Goal: Task Accomplishment & Management: Use online tool/utility

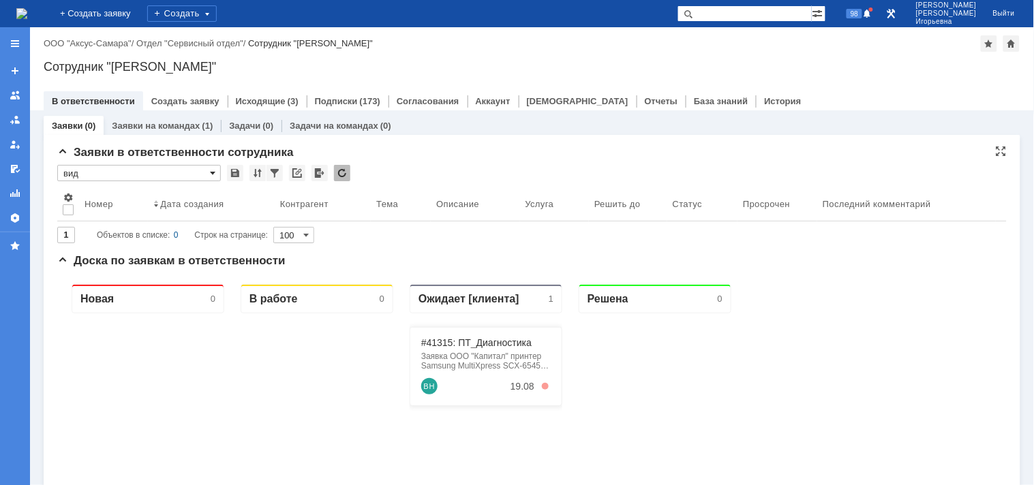
click at [213, 172] on span at bounding box center [212, 173] width 5 height 11
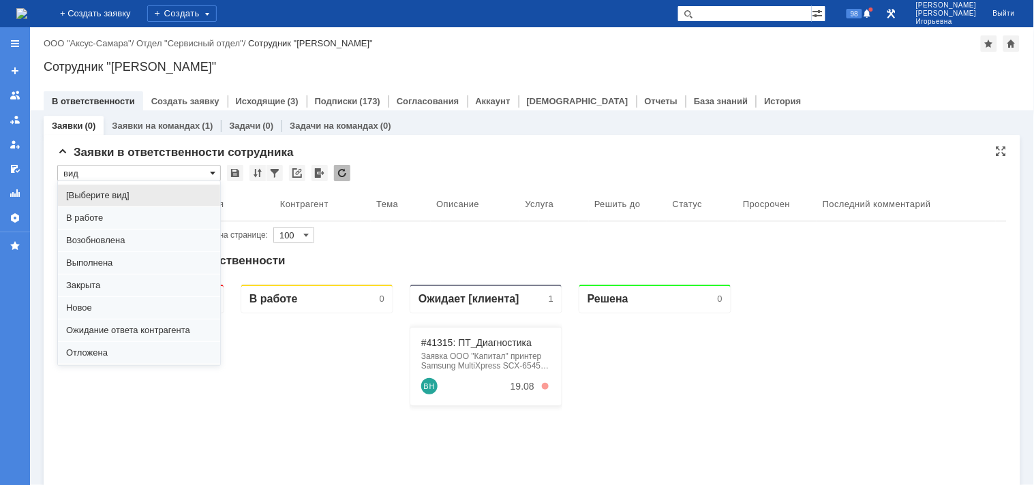
scroll to position [37, 0]
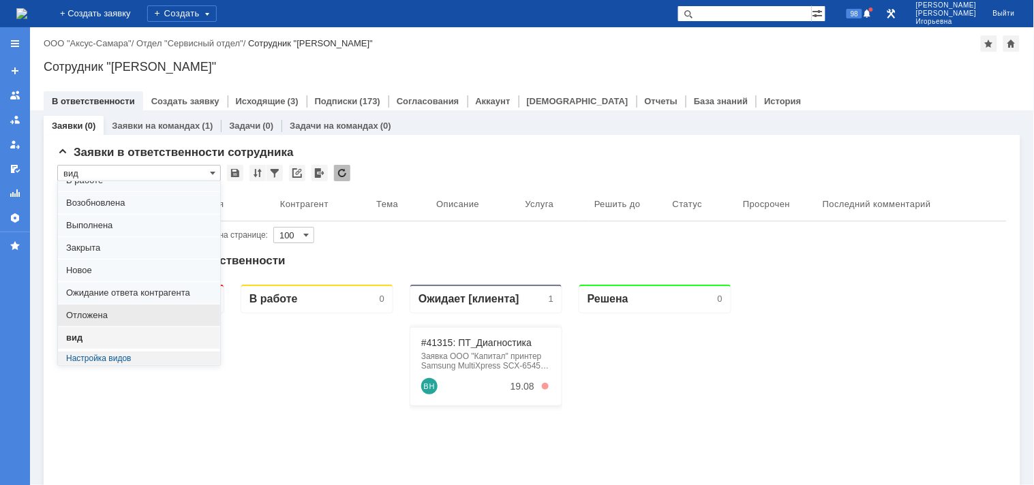
click at [95, 315] on span "Отложена" at bounding box center [139, 315] width 146 height 11
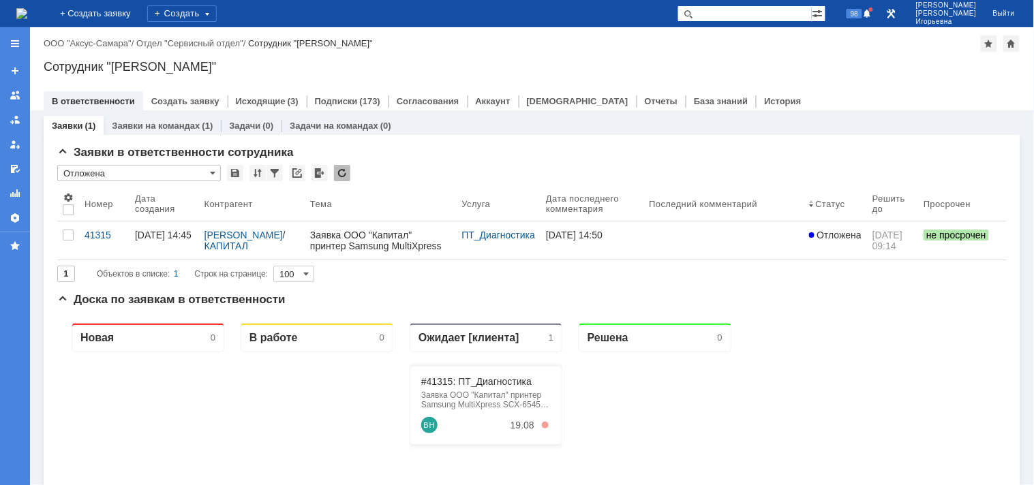
type input "Отложена"
click at [90, 234] on div "41315" at bounding box center [104, 235] width 40 height 11
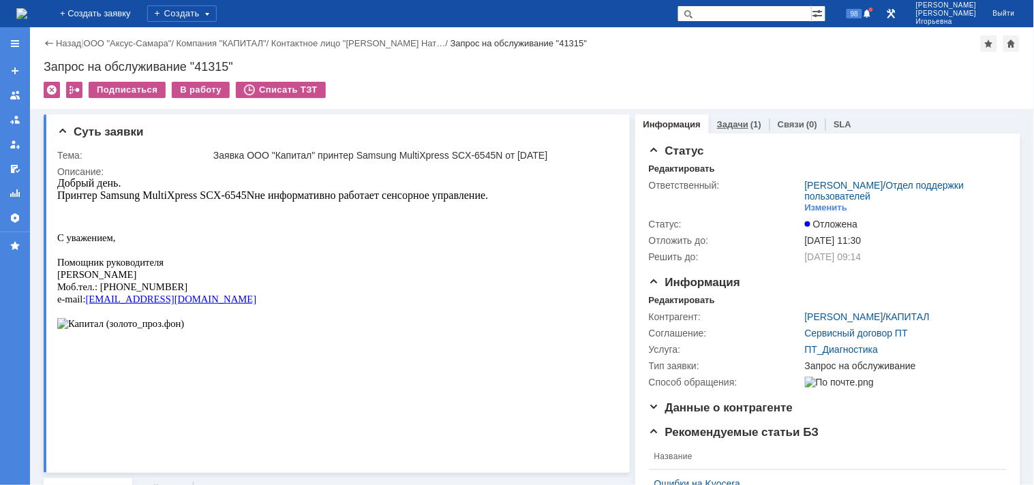
click at [717, 125] on link "Задачи" at bounding box center [732, 124] width 31 height 10
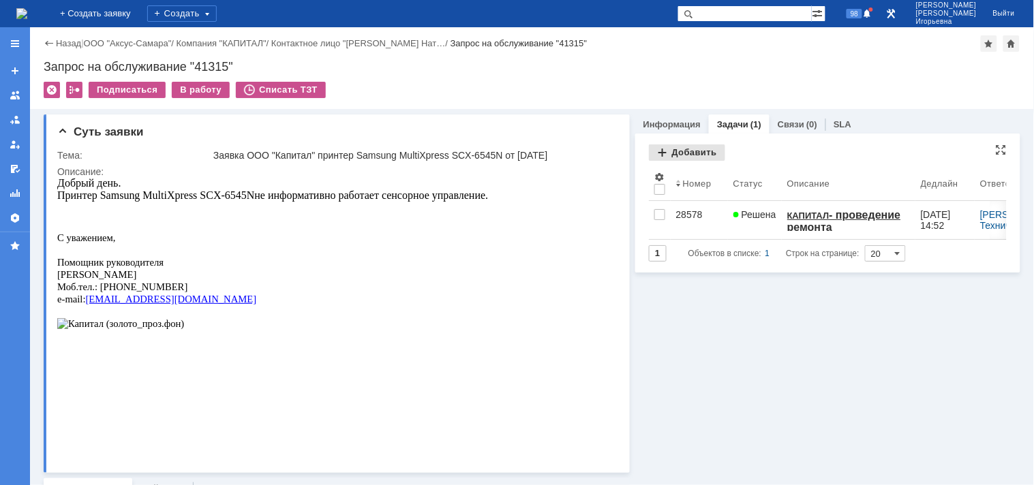
click at [683, 155] on div "Добавить" at bounding box center [687, 152] width 76 height 16
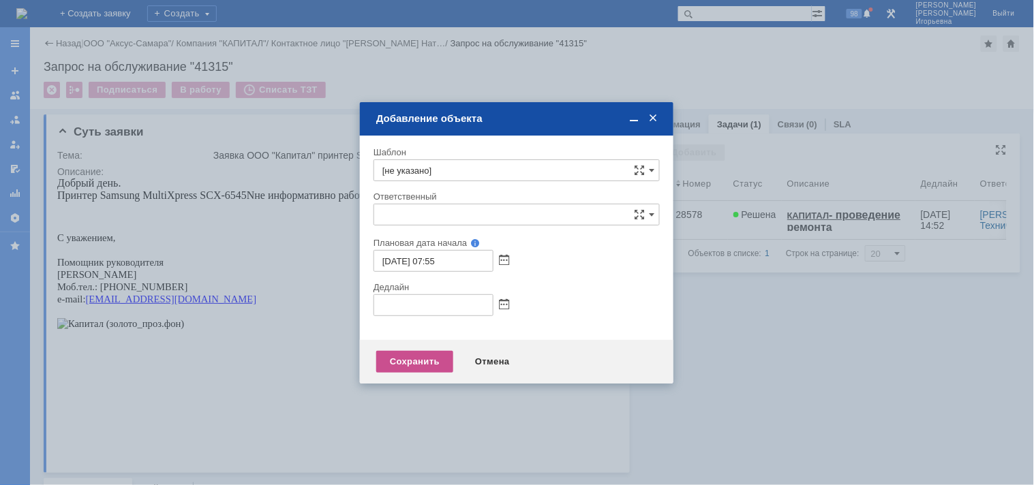
type input "[не указано]"
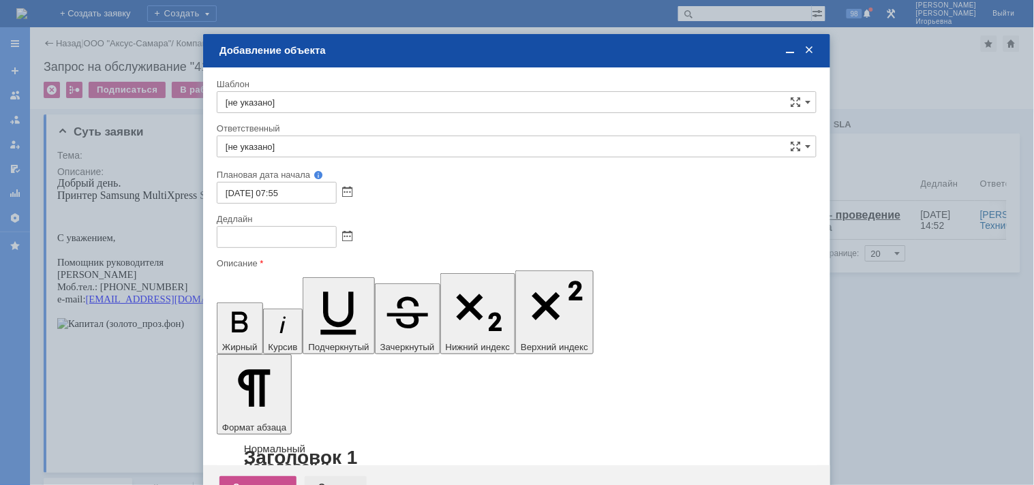
click at [332, 476] on div "Отмена" at bounding box center [336, 487] width 62 height 22
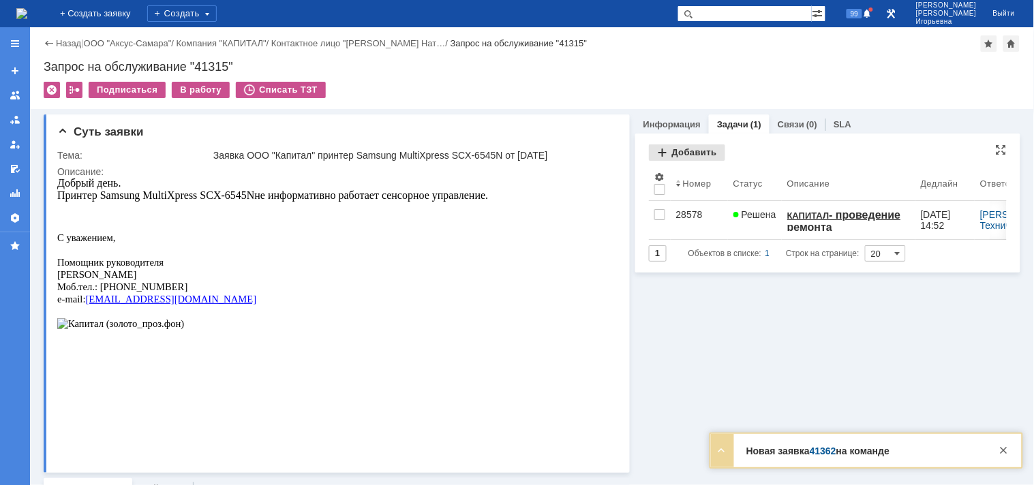
click at [679, 154] on div "Добавить" at bounding box center [687, 152] width 76 height 16
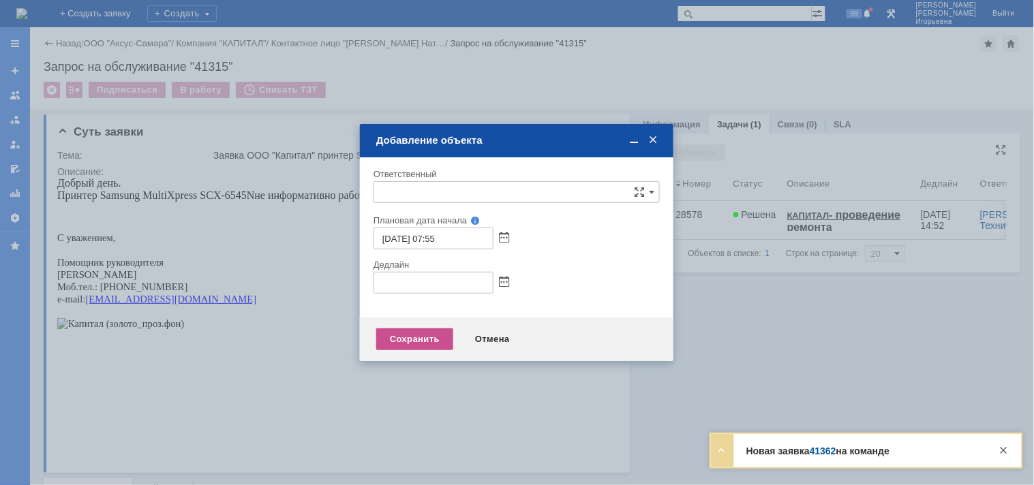
type input "[не указано]"
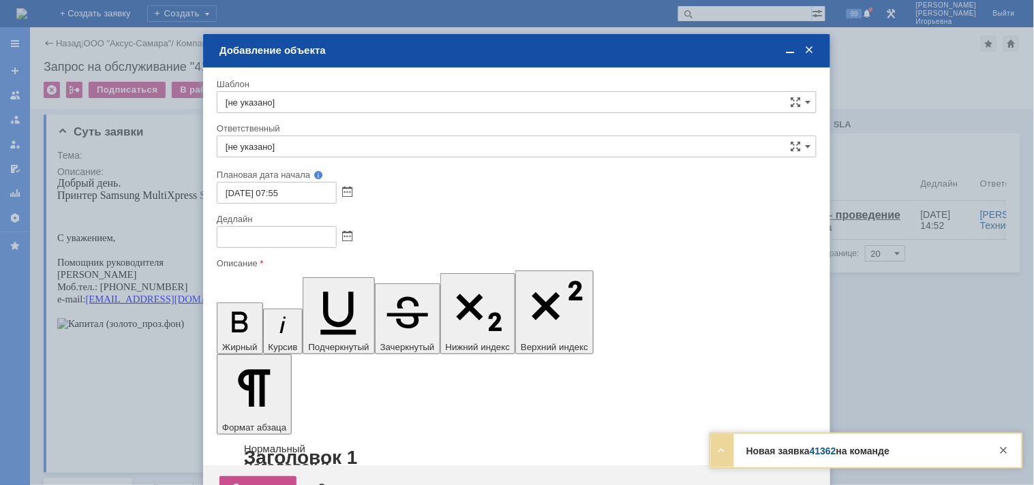
click at [297, 101] on input "[не указано]" at bounding box center [517, 102] width 600 height 22
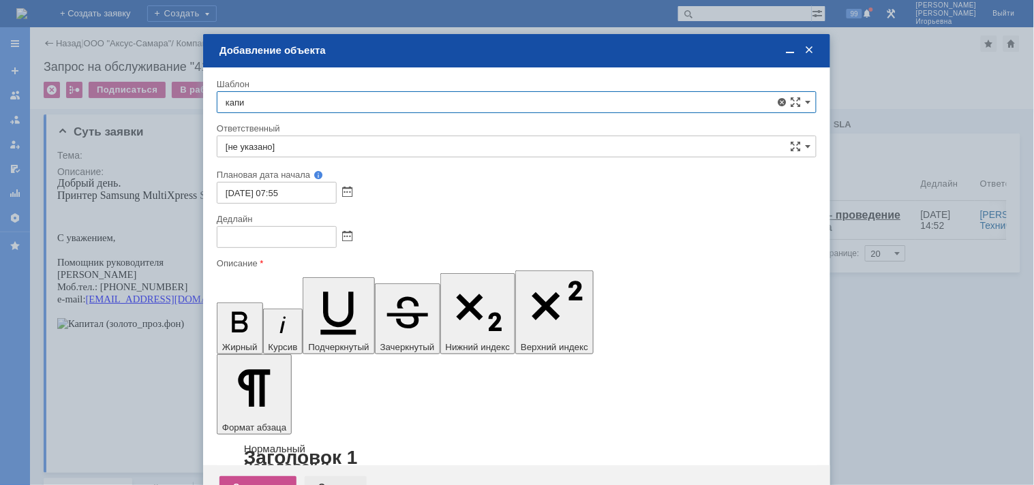
type input "капи"
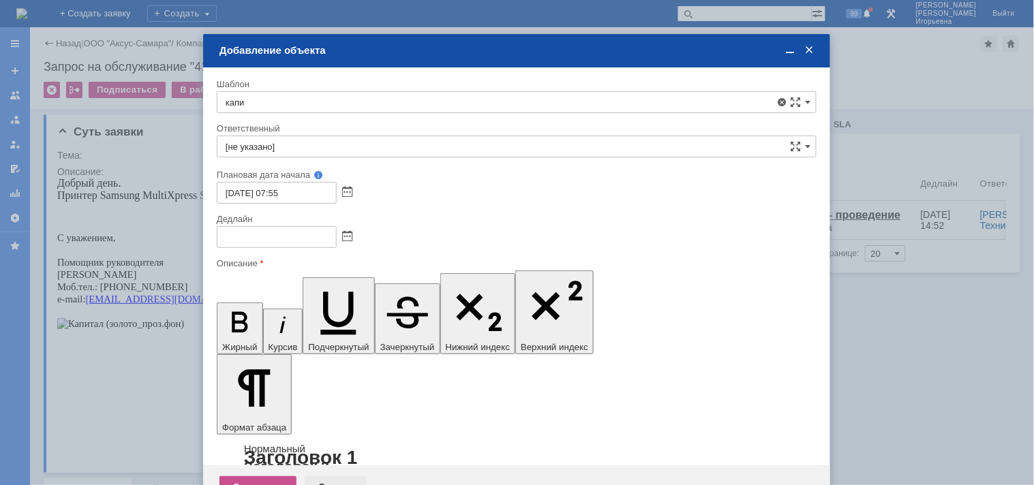
click at [335, 476] on div "Отмена" at bounding box center [336, 487] width 62 height 22
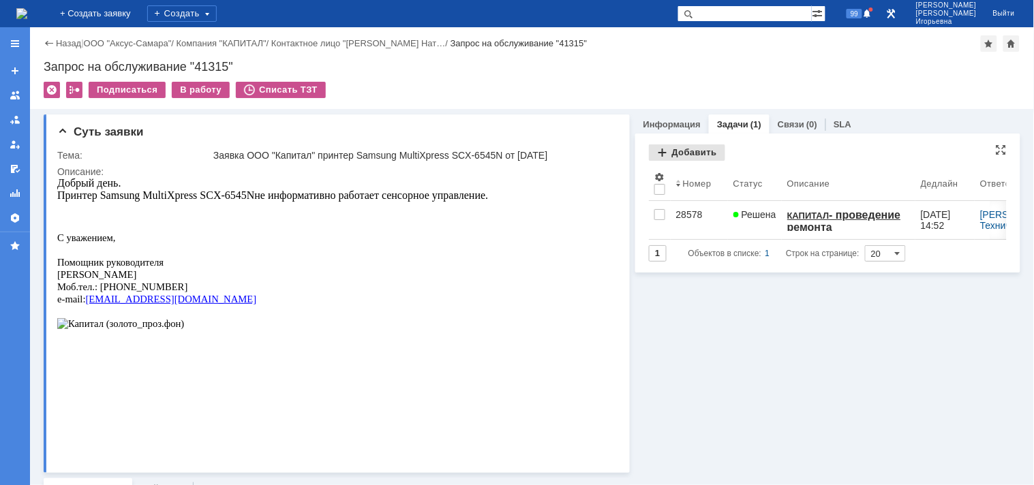
click at [661, 155] on div "Добавить" at bounding box center [687, 152] width 76 height 16
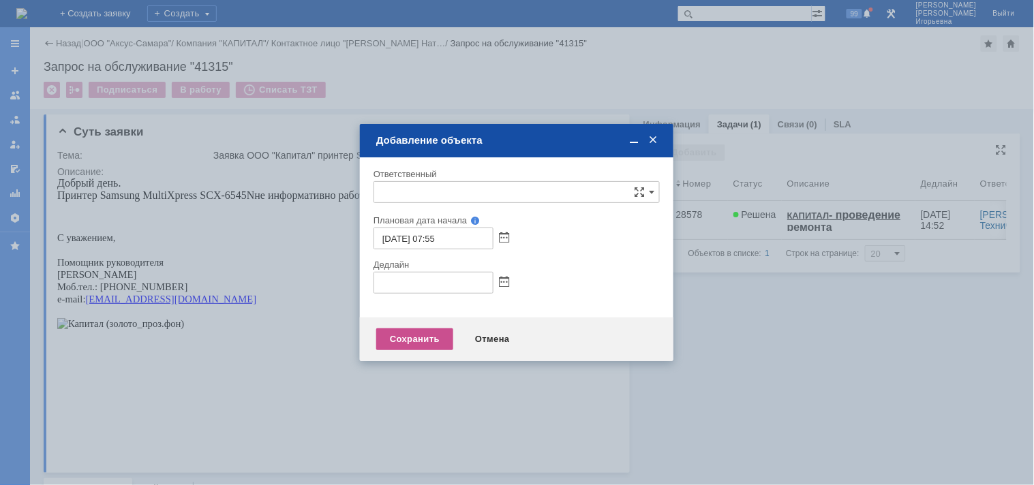
type input "[не указано]"
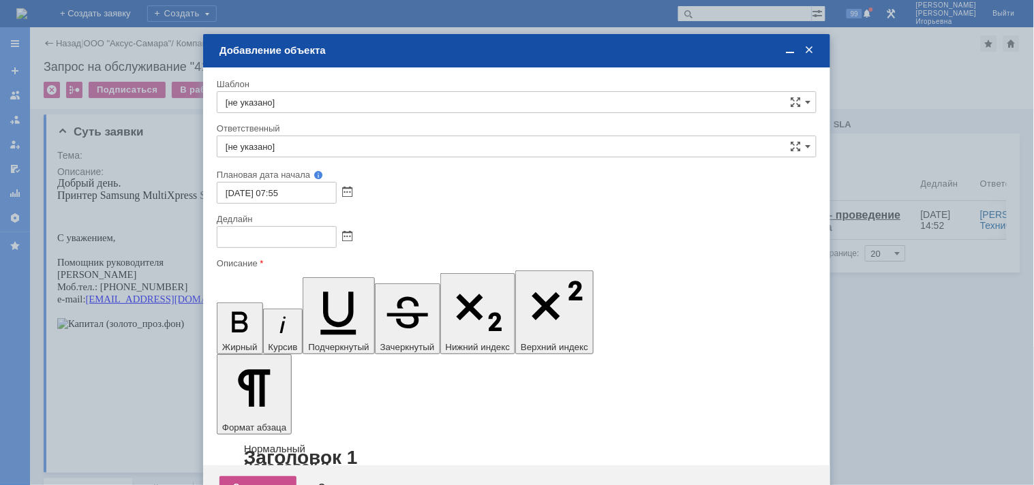
click at [305, 97] on input "[не указано]" at bounding box center [517, 102] width 600 height 22
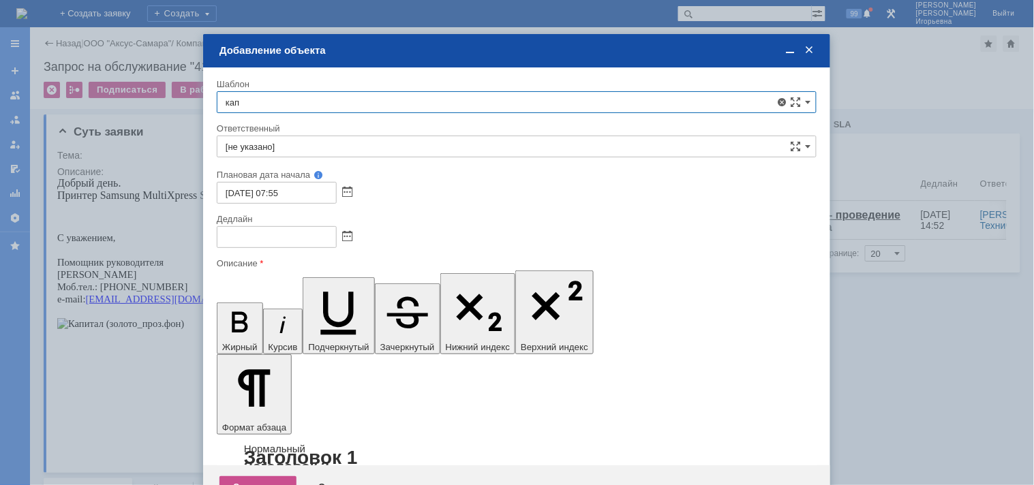
click at [315, 175] on span "КАПИТАЛ - плановые работы" at bounding box center [517, 178] width 582 height 11
type input "КАПИТАЛ - плановые работы"
type input "[PERSON_NAME]"
type input "[DATE] 07:55"
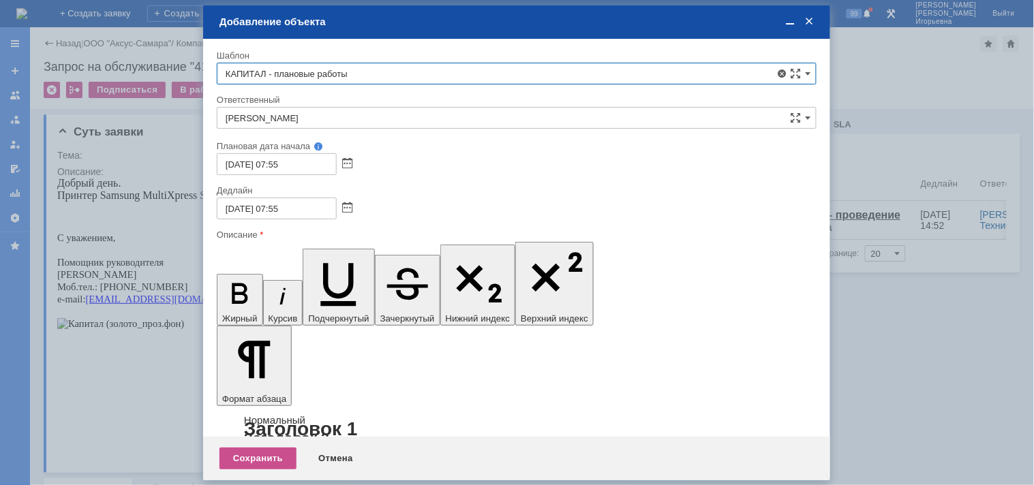
type input "КАПИТАЛ - плановые работы"
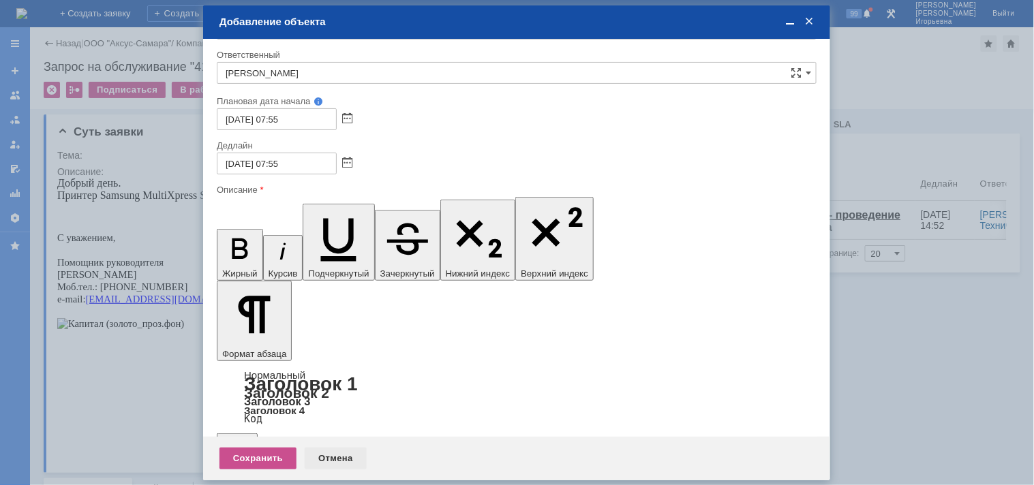
click at [335, 458] on div "Отмена" at bounding box center [336, 459] width 62 height 22
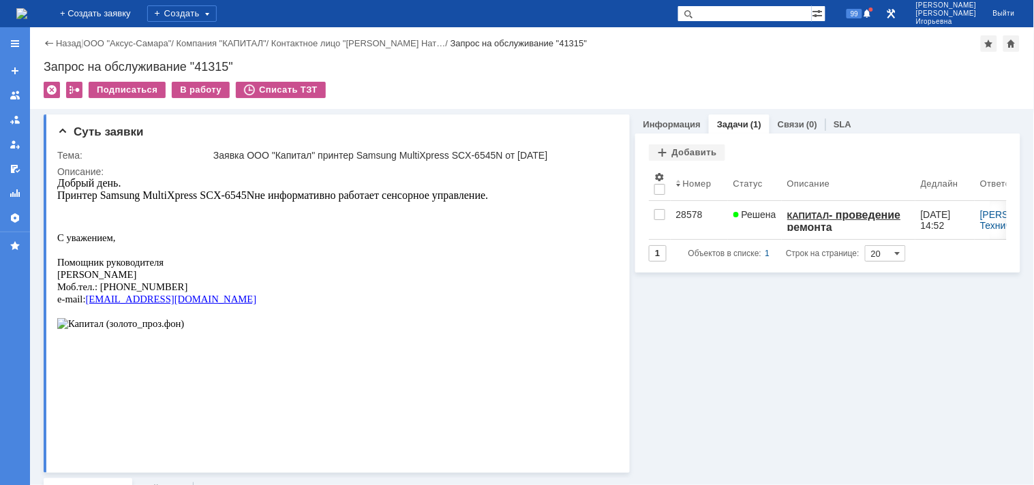
click at [27, 19] on img at bounding box center [21, 13] width 11 height 11
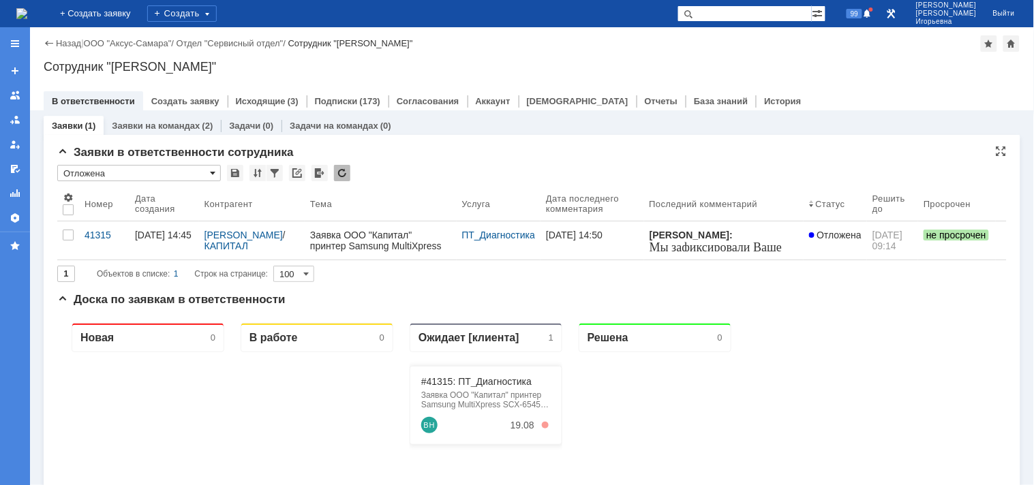
click at [213, 170] on span at bounding box center [212, 173] width 5 height 11
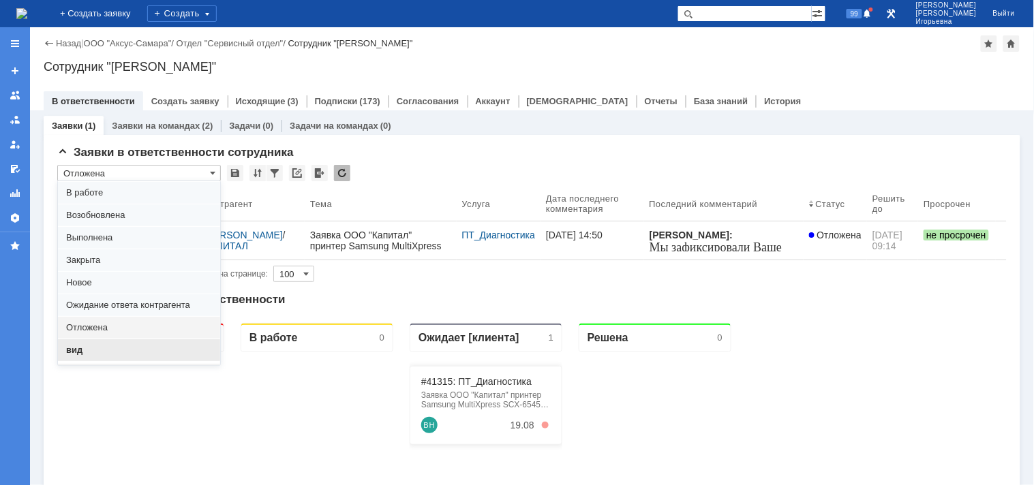
scroll to position [37, 0]
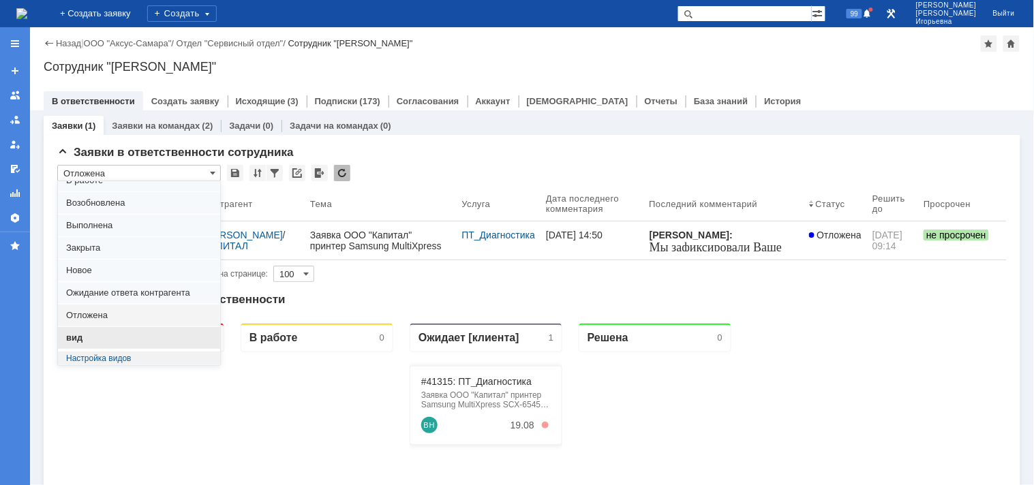
click at [83, 338] on span "вид" at bounding box center [139, 337] width 146 height 11
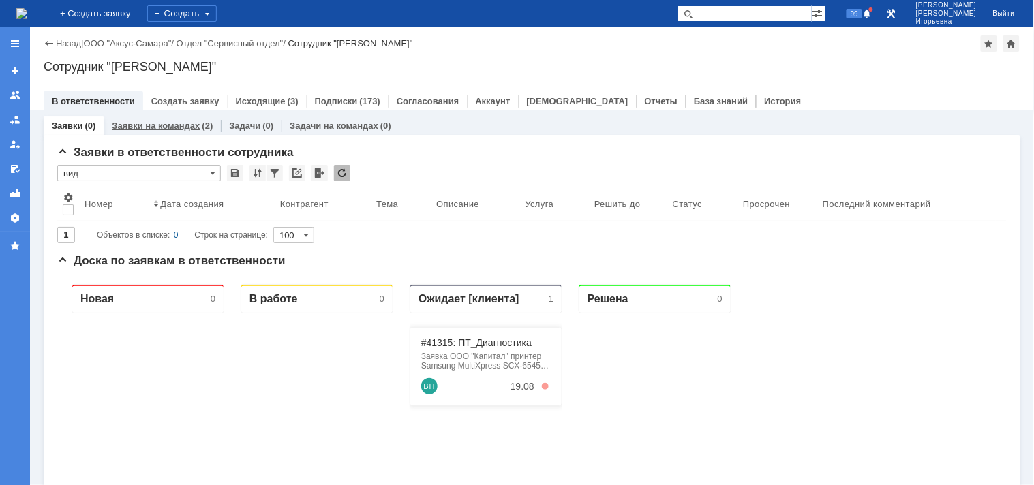
type input "вид"
click at [144, 128] on link "Заявки на командах" at bounding box center [156, 126] width 88 height 10
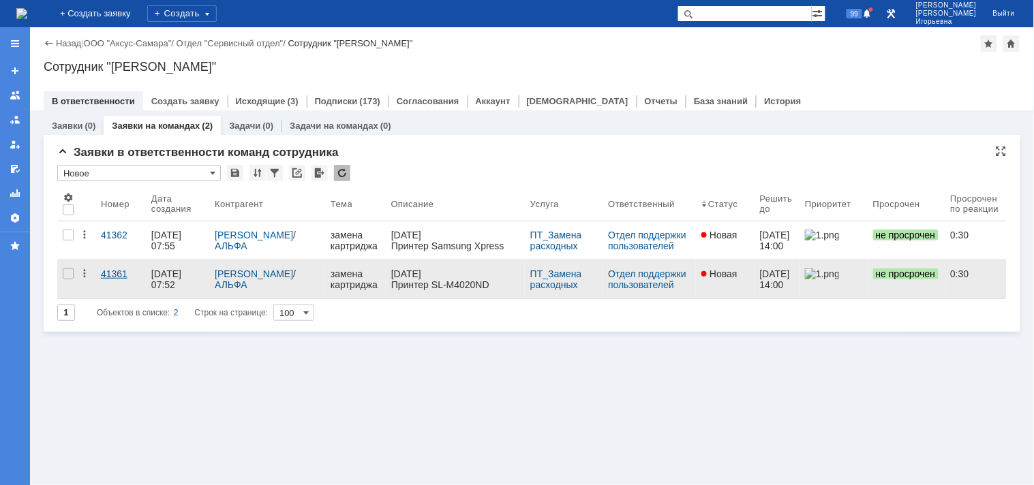
click at [116, 275] on div "41361" at bounding box center [121, 273] width 40 height 11
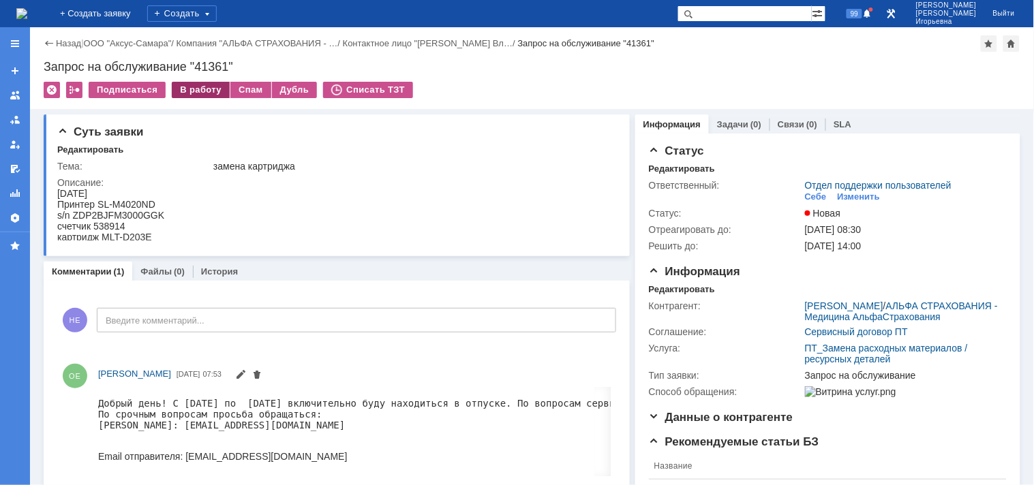
click at [191, 87] on div "В работу" at bounding box center [201, 90] width 58 height 16
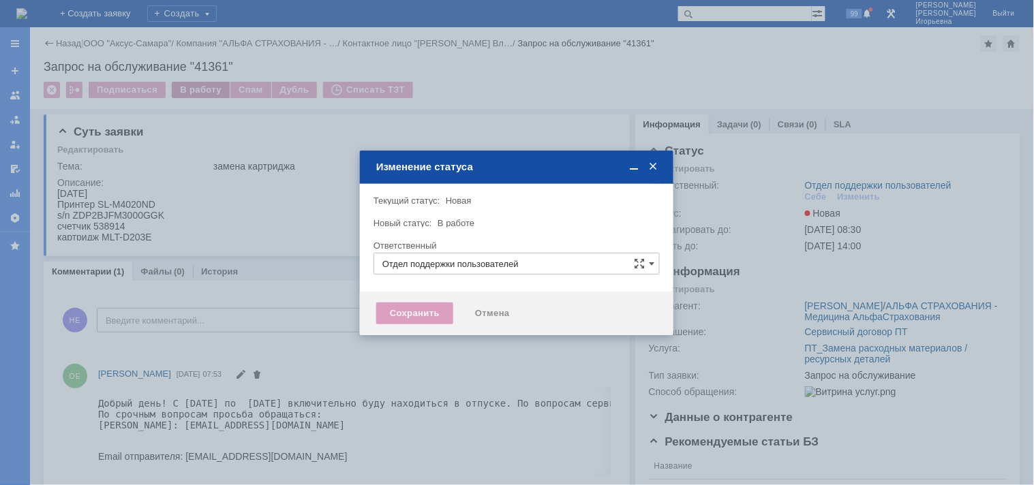
type input "[PERSON_NAME]"
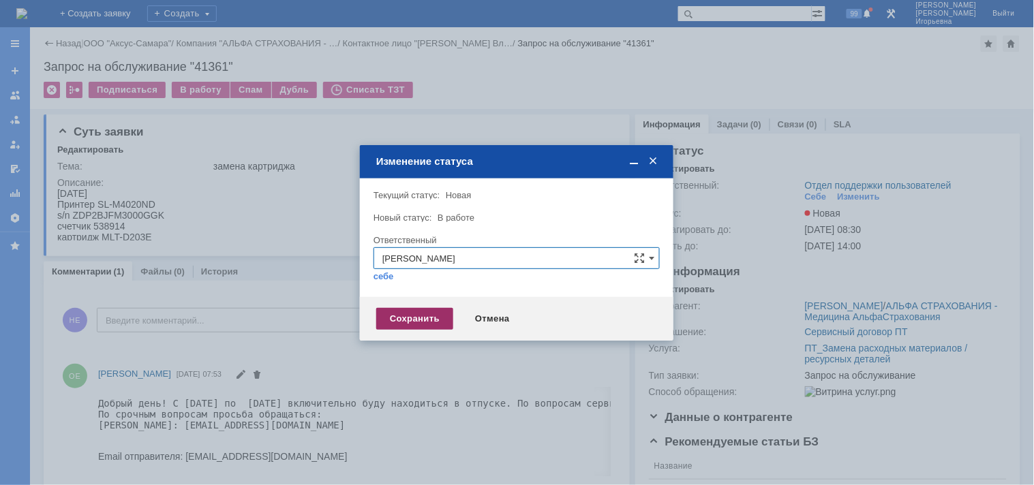
click at [411, 318] on div "Сохранить" at bounding box center [414, 319] width 77 height 22
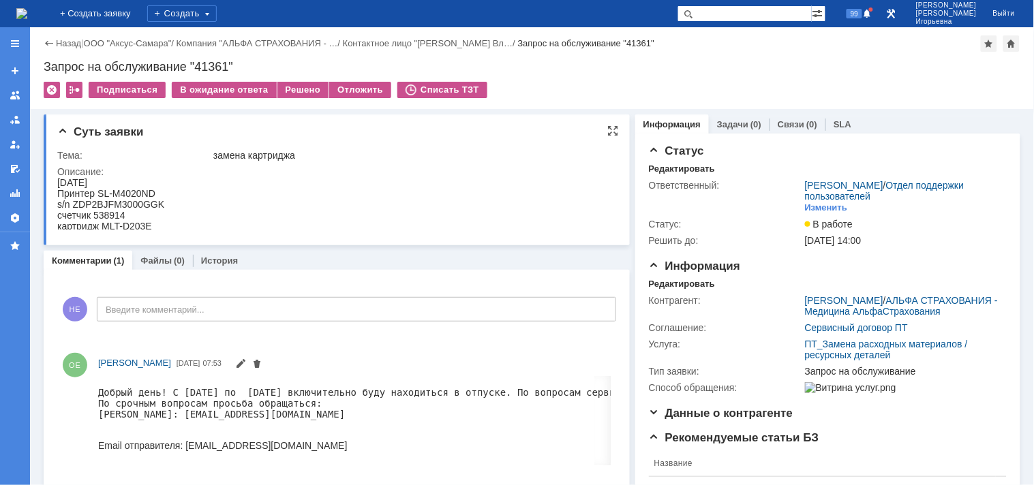
click at [145, 204] on div "s/n ZDP2BJFM3000GGK" at bounding box center [110, 203] width 107 height 11
copy div "ZDP2BJFM3000GGK"
click at [102, 213] on div "счетчик 538914" at bounding box center [110, 214] width 107 height 11
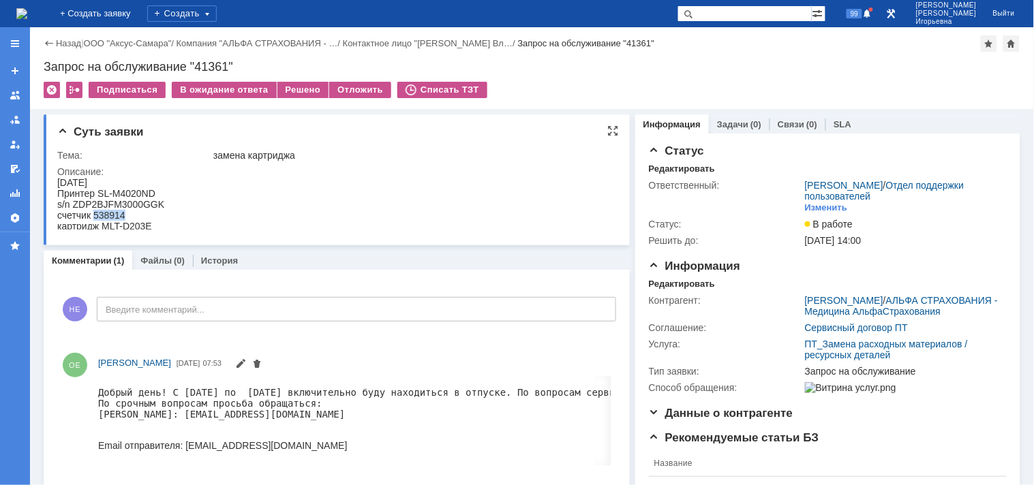
copy div "538914"
click at [206, 63] on div "Запрос на обслуживание "41361"" at bounding box center [532, 67] width 976 height 14
copy div "41361"
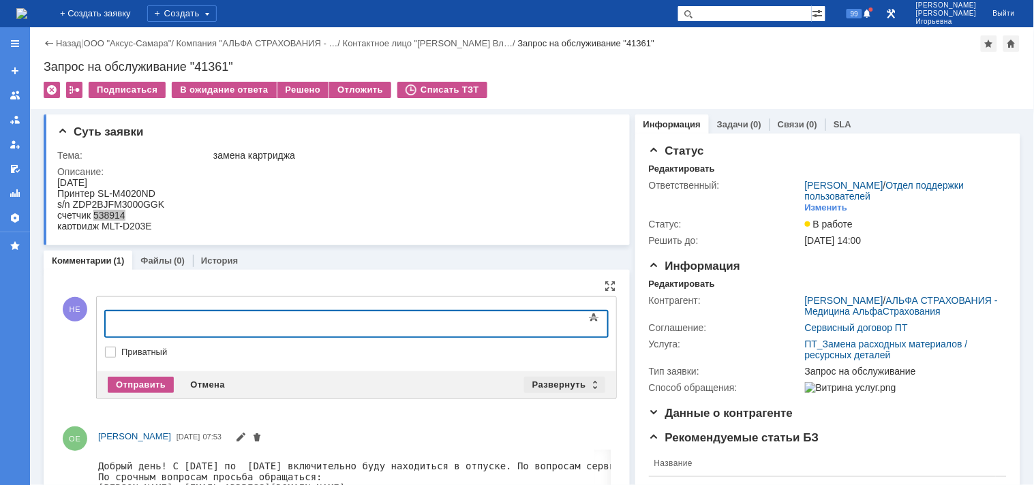
click at [587, 384] on div "Развернуть" at bounding box center [564, 385] width 81 height 16
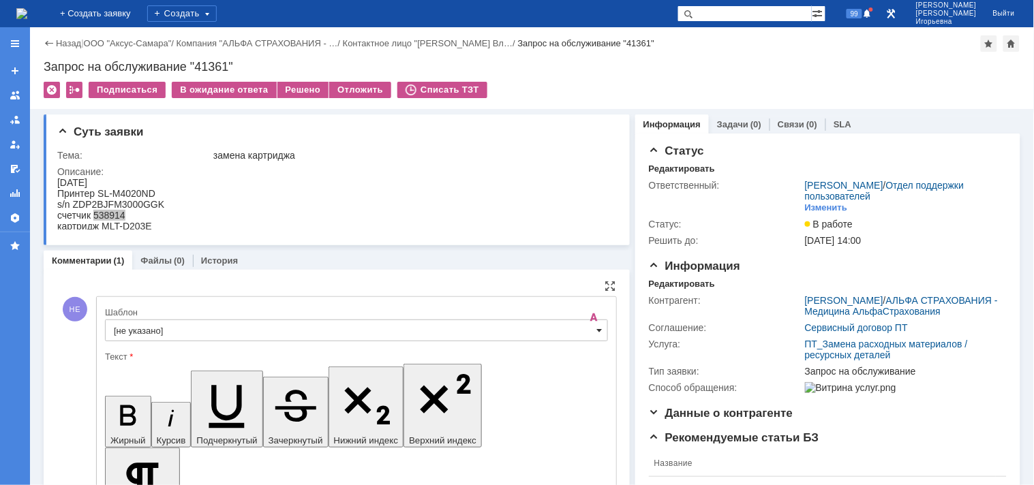
click at [597, 328] on span at bounding box center [599, 330] width 5 height 11
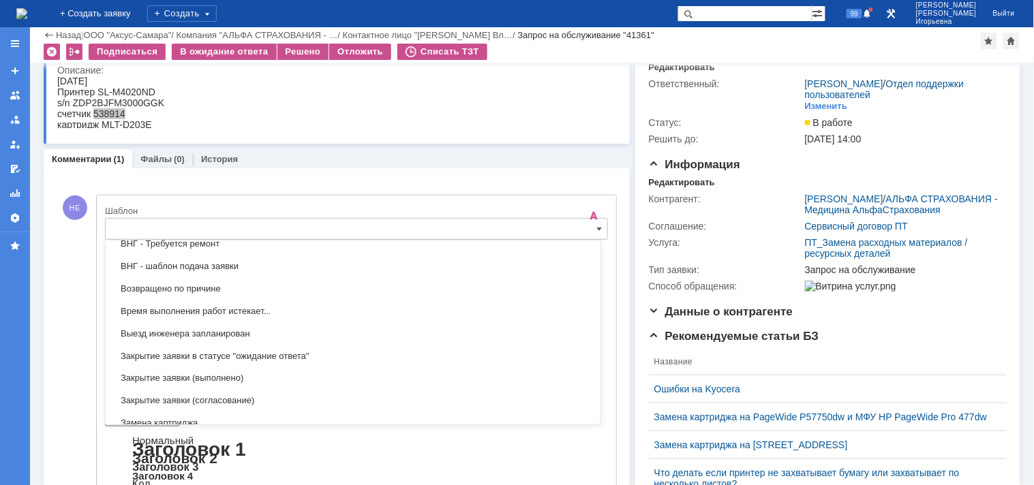
scroll to position [553, 0]
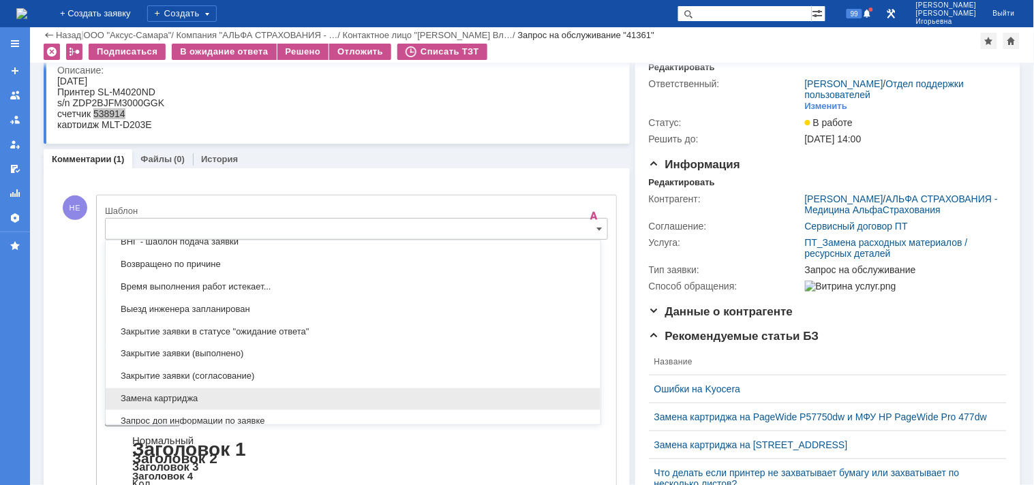
click at [177, 403] on span "Замена картриджа" at bounding box center [353, 399] width 478 height 11
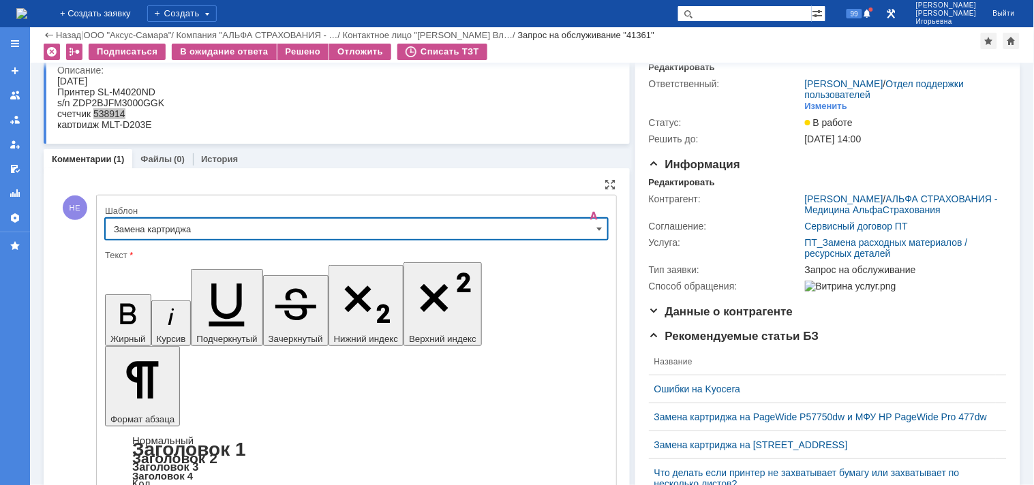
type input "Замена картриджа"
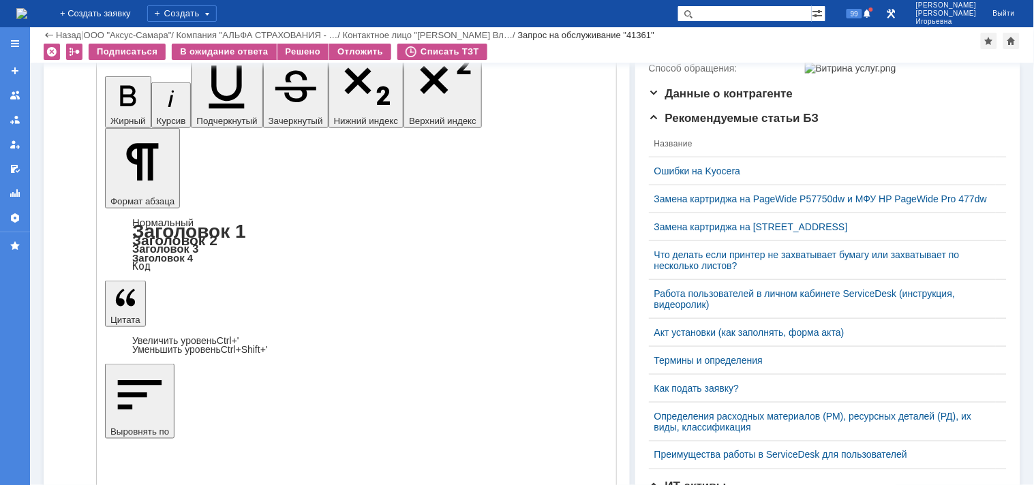
scroll to position [282, 0]
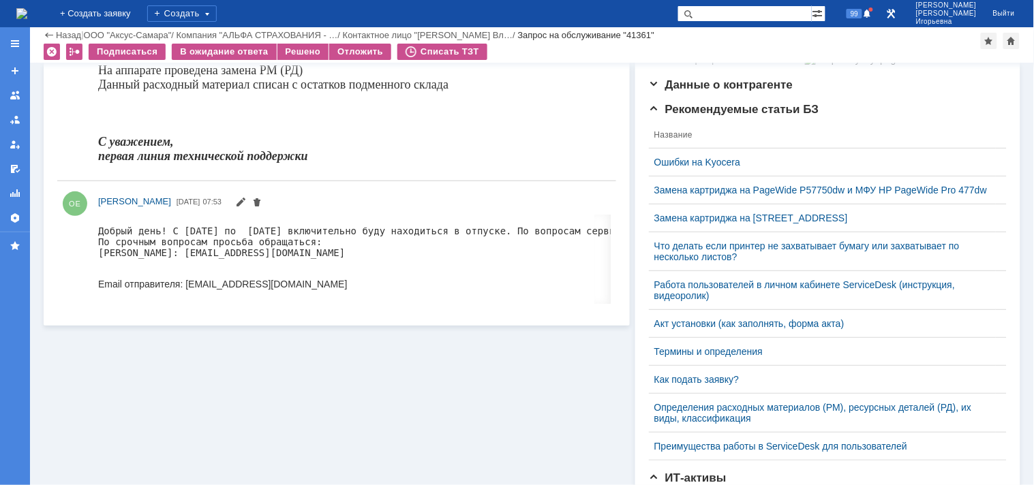
scroll to position [0, 0]
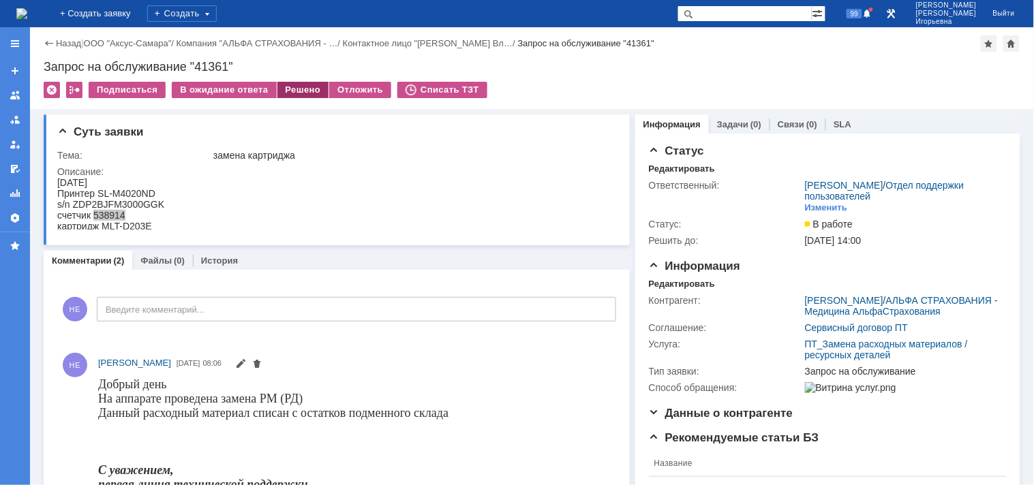
click at [301, 83] on div "Решено" at bounding box center [303, 90] width 52 height 16
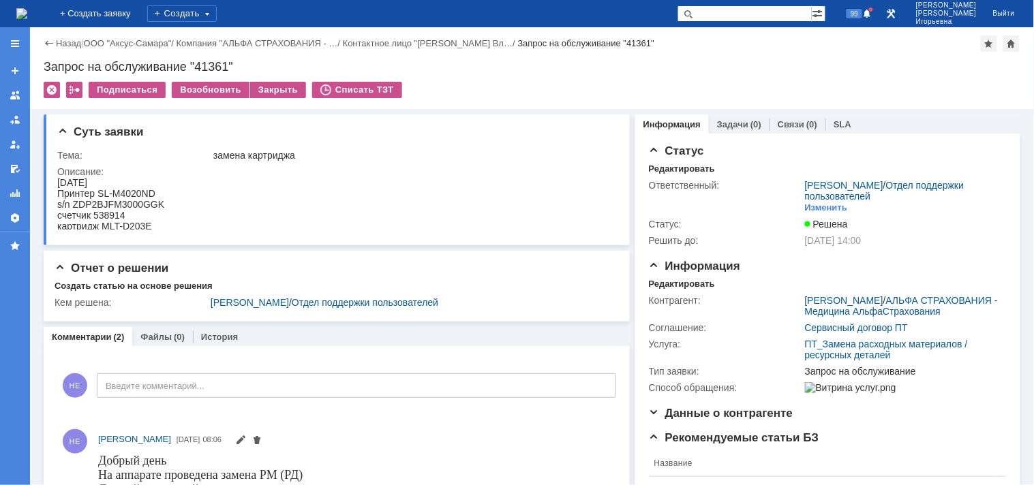
click at [27, 8] on img at bounding box center [21, 13] width 11 height 11
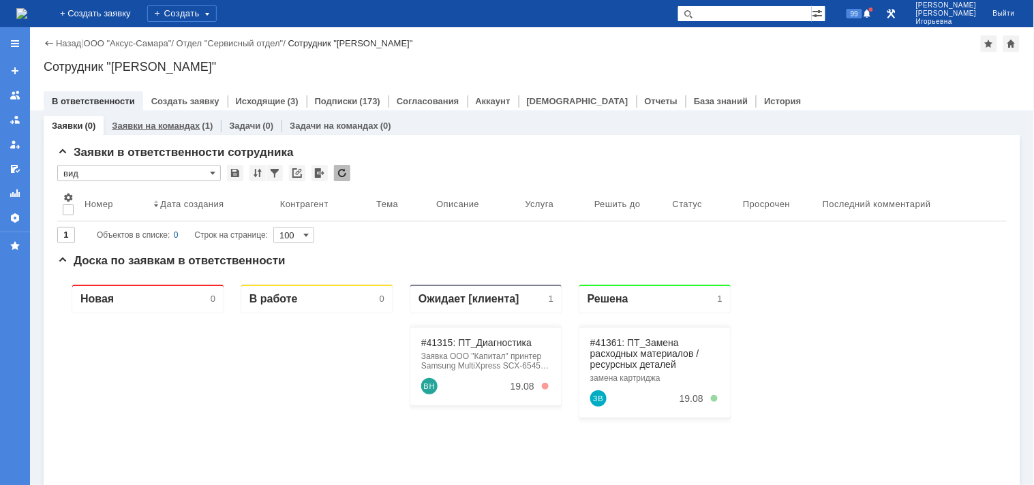
click at [154, 121] on link "Заявки на командах" at bounding box center [156, 126] width 88 height 10
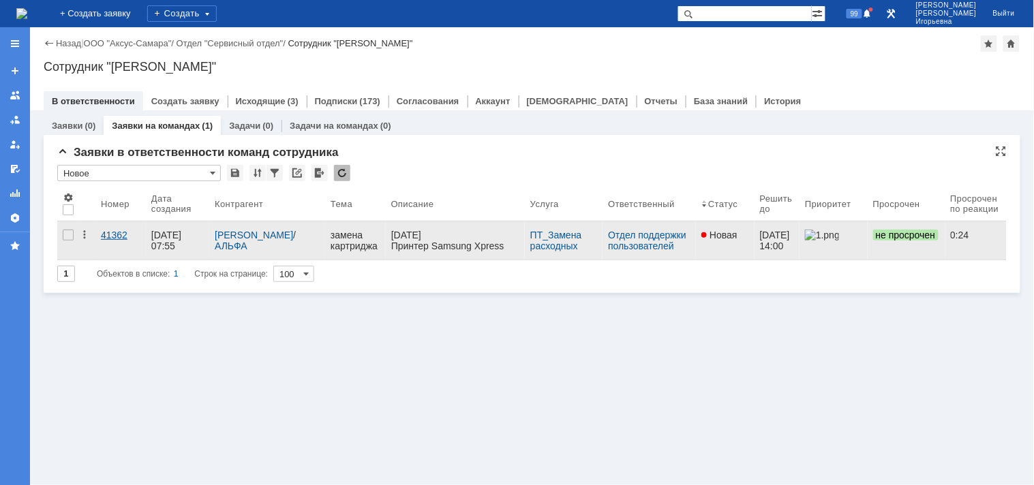
click at [113, 230] on div "41362" at bounding box center [121, 235] width 40 height 11
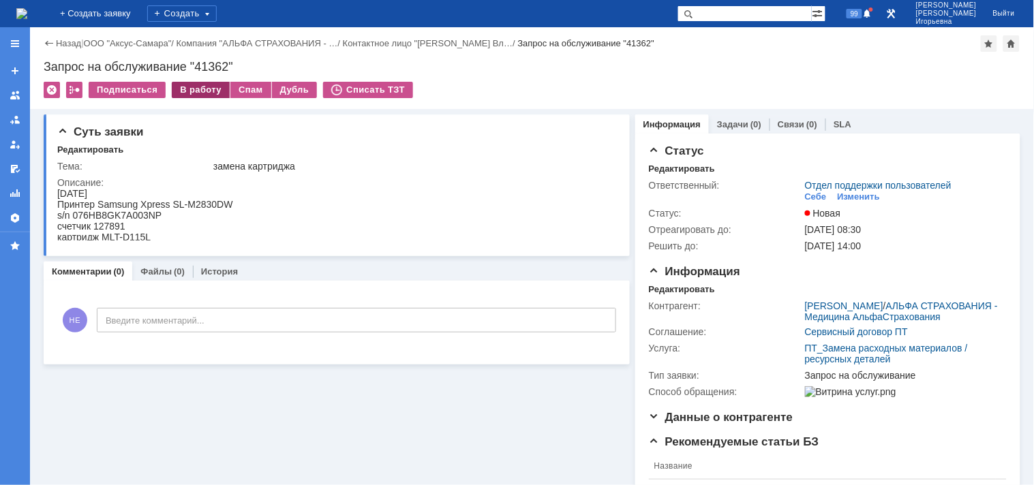
click at [204, 87] on div "В работу" at bounding box center [201, 90] width 58 height 16
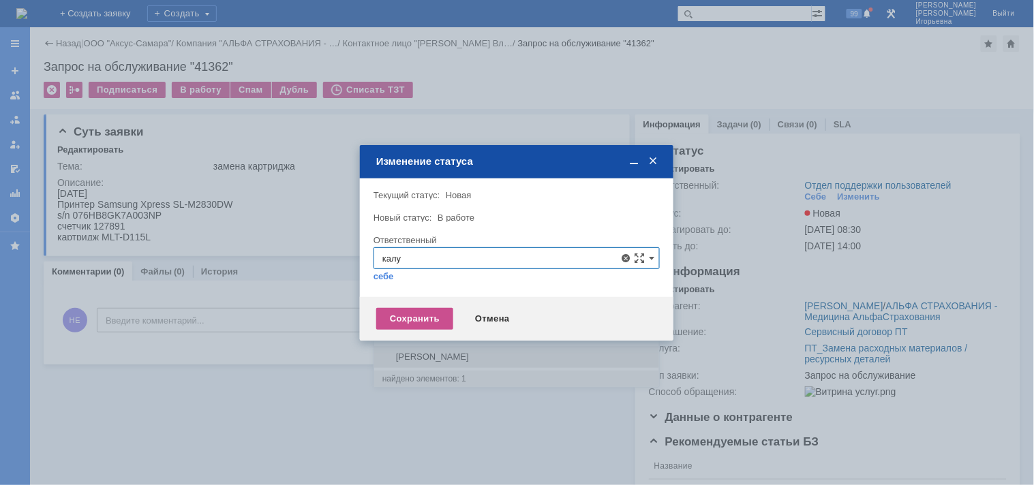
click at [500, 358] on span "[PERSON_NAME]" at bounding box center [516, 357] width 268 height 11
drag, startPoint x: 535, startPoint y: 253, endPoint x: 371, endPoint y: 259, distance: 163.6
click at [368, 261] on div "Внимание! Текущий статус: Новая Новая Новый статус: В работе В работе Ответстве…" at bounding box center [516, 237] width 313 height 119
click at [377, 277] on link "себе" at bounding box center [383, 276] width 20 height 11
type input "[PERSON_NAME]"
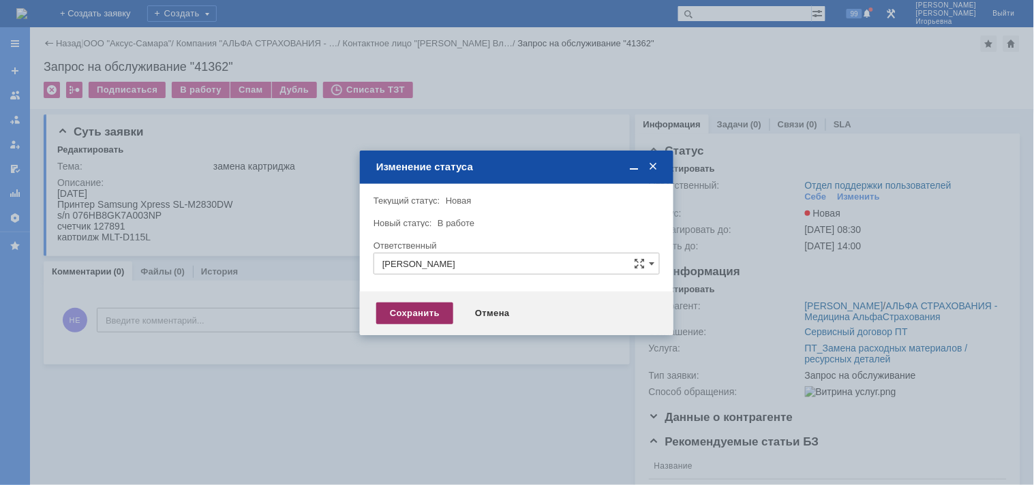
click at [413, 309] on div "Сохранить" at bounding box center [414, 313] width 77 height 22
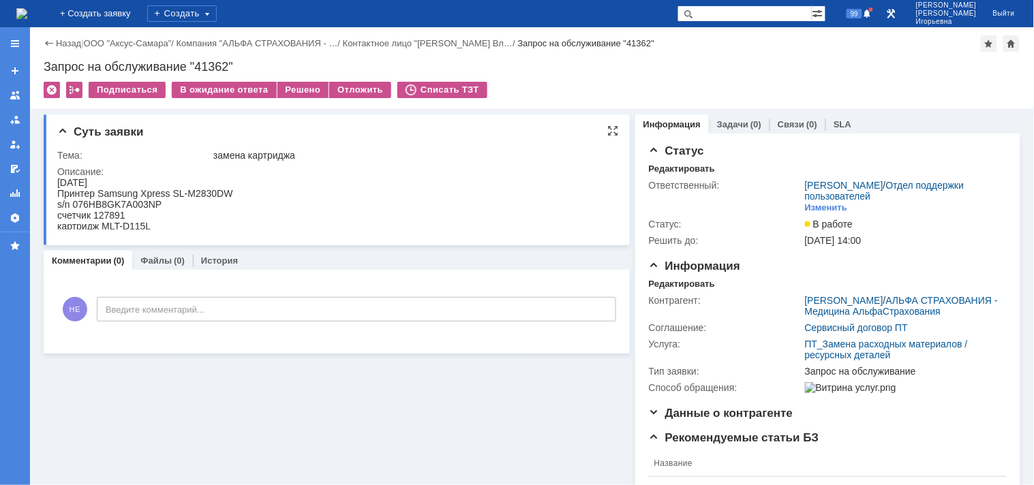
click at [137, 201] on div "s/n 076HB8GK7A003NP" at bounding box center [145, 203] width 176 height 11
copy div "076HB8GK7A003NP"
click at [105, 215] on div "счетчик 127891" at bounding box center [145, 214] width 176 height 11
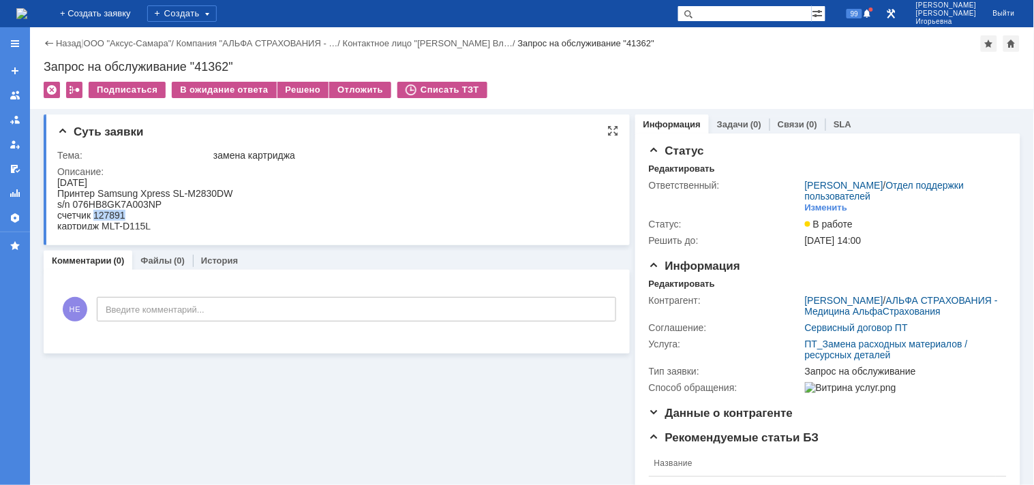
copy div "127891"
click at [214, 65] on div "Запрос на обслуживание "41362"" at bounding box center [532, 67] width 976 height 14
copy div "41362"
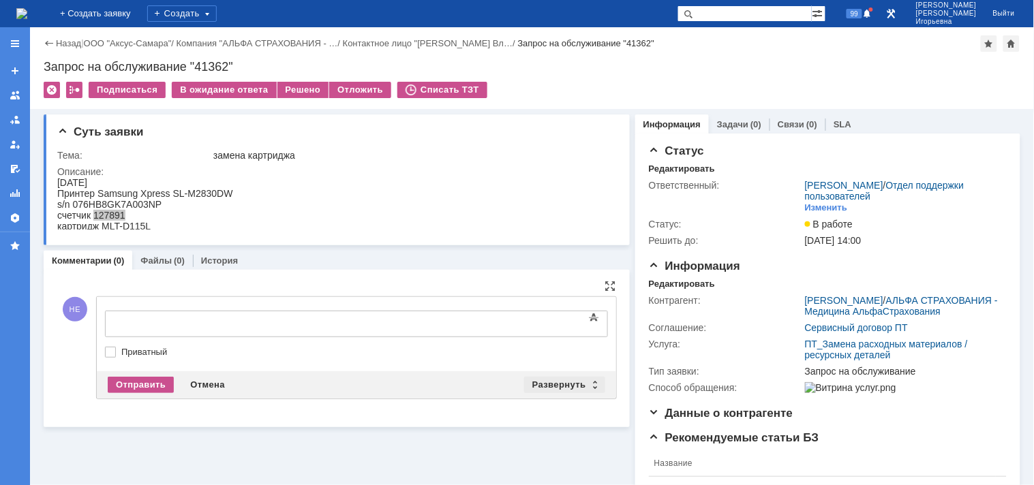
click at [585, 385] on div "Развернуть" at bounding box center [564, 385] width 81 height 16
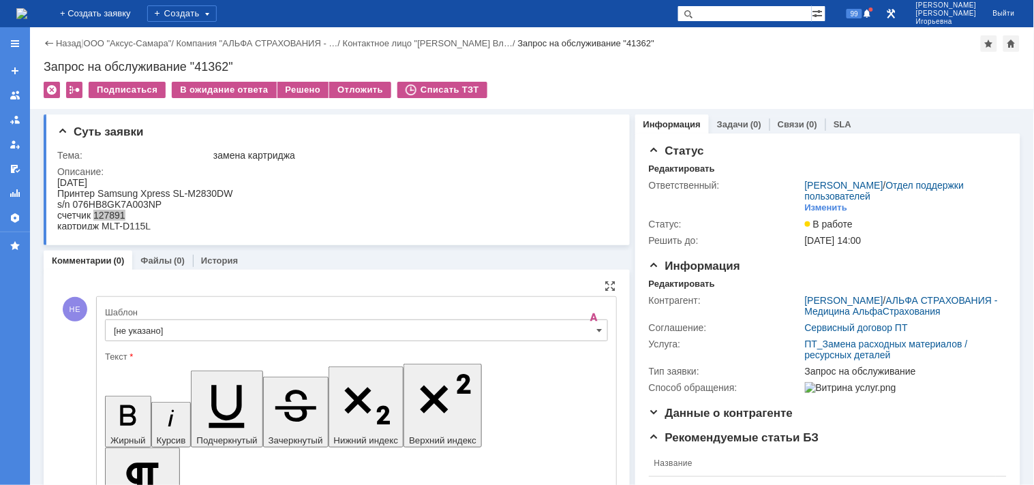
click at [589, 328] on input "[не указано]" at bounding box center [356, 331] width 503 height 22
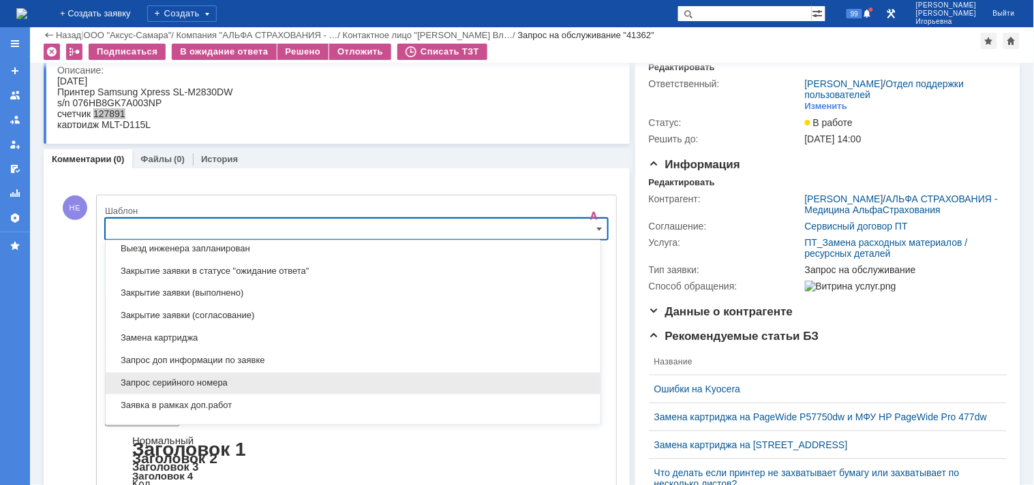
scroll to position [628, 0]
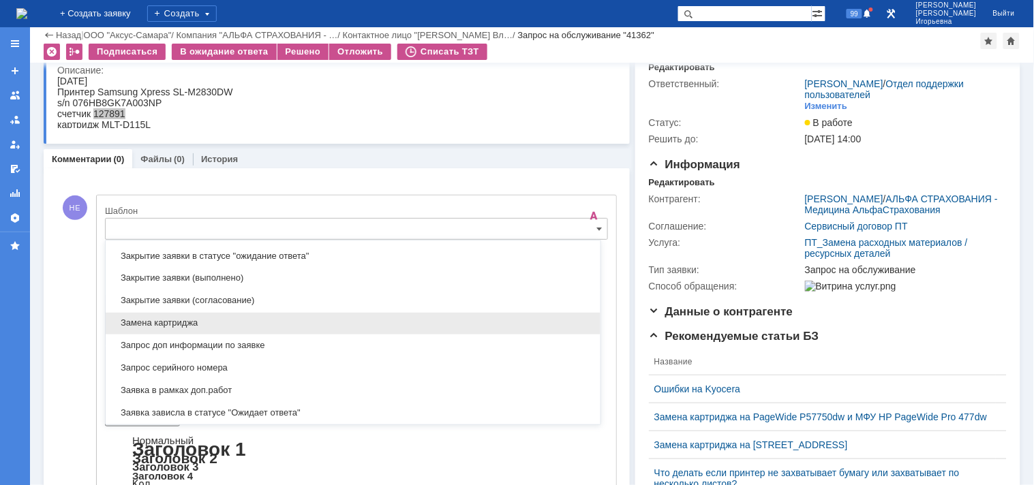
click at [150, 325] on span "Замена картриджа" at bounding box center [353, 323] width 478 height 11
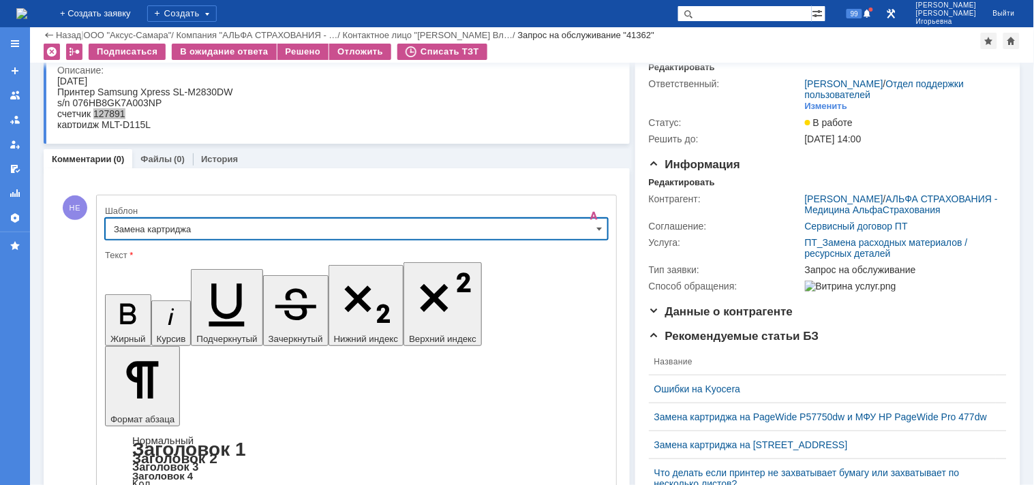
type input "Замена картриджа"
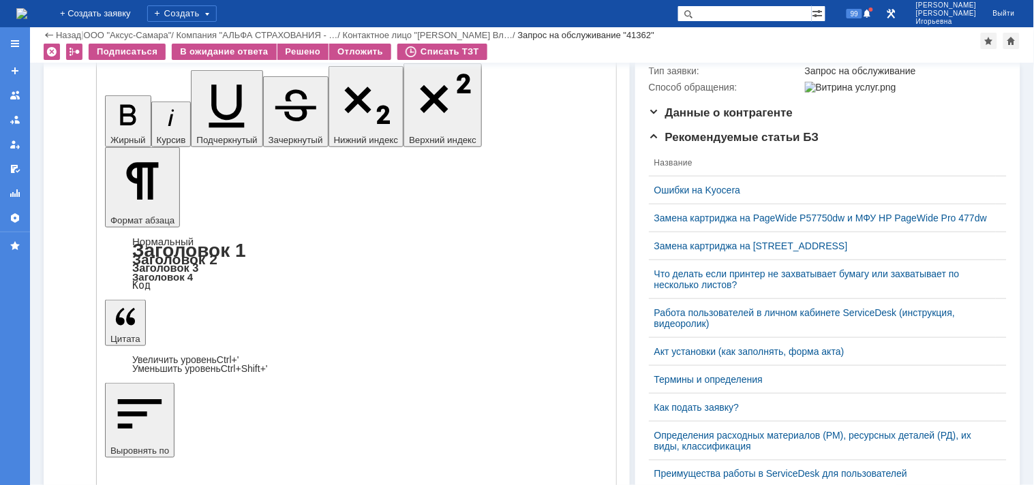
scroll to position [282, 0]
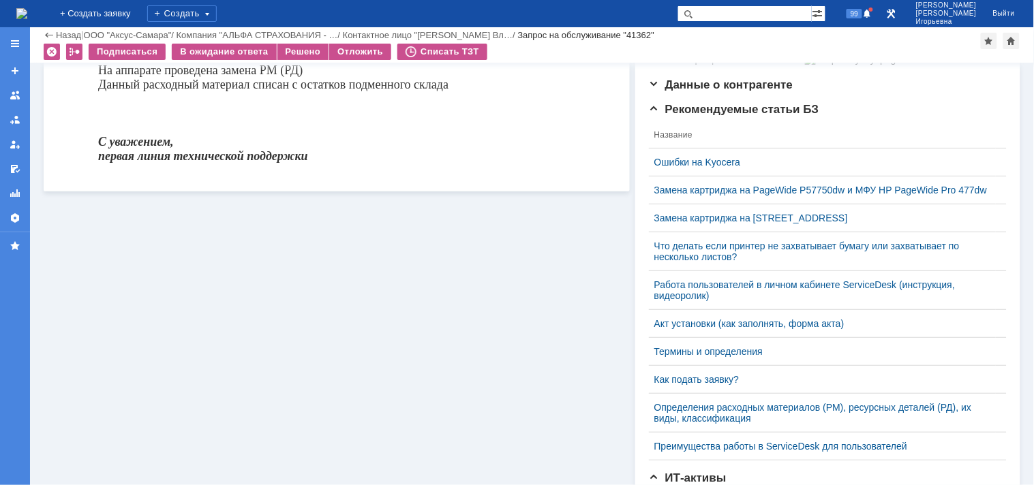
scroll to position [0, 0]
click at [304, 50] on div "Решено" at bounding box center [303, 52] width 52 height 16
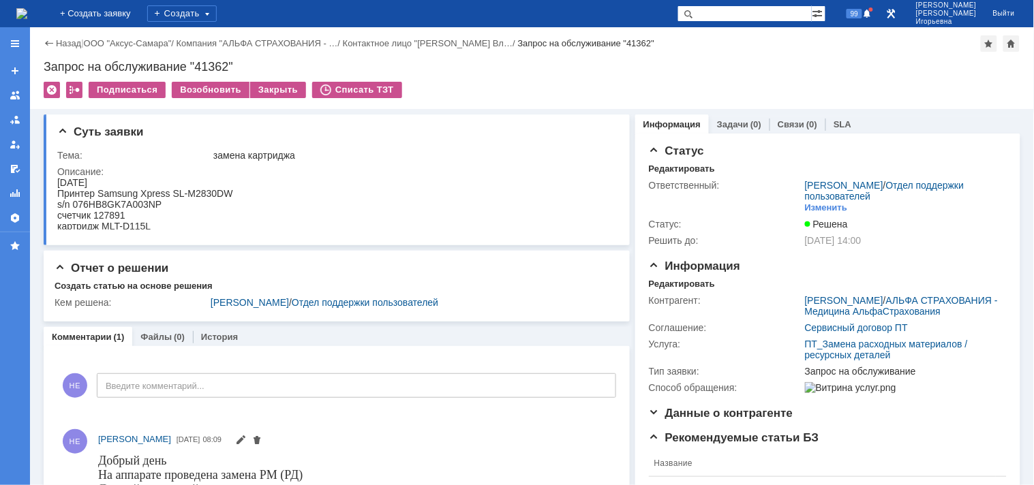
click at [27, 15] on img at bounding box center [21, 13] width 11 height 11
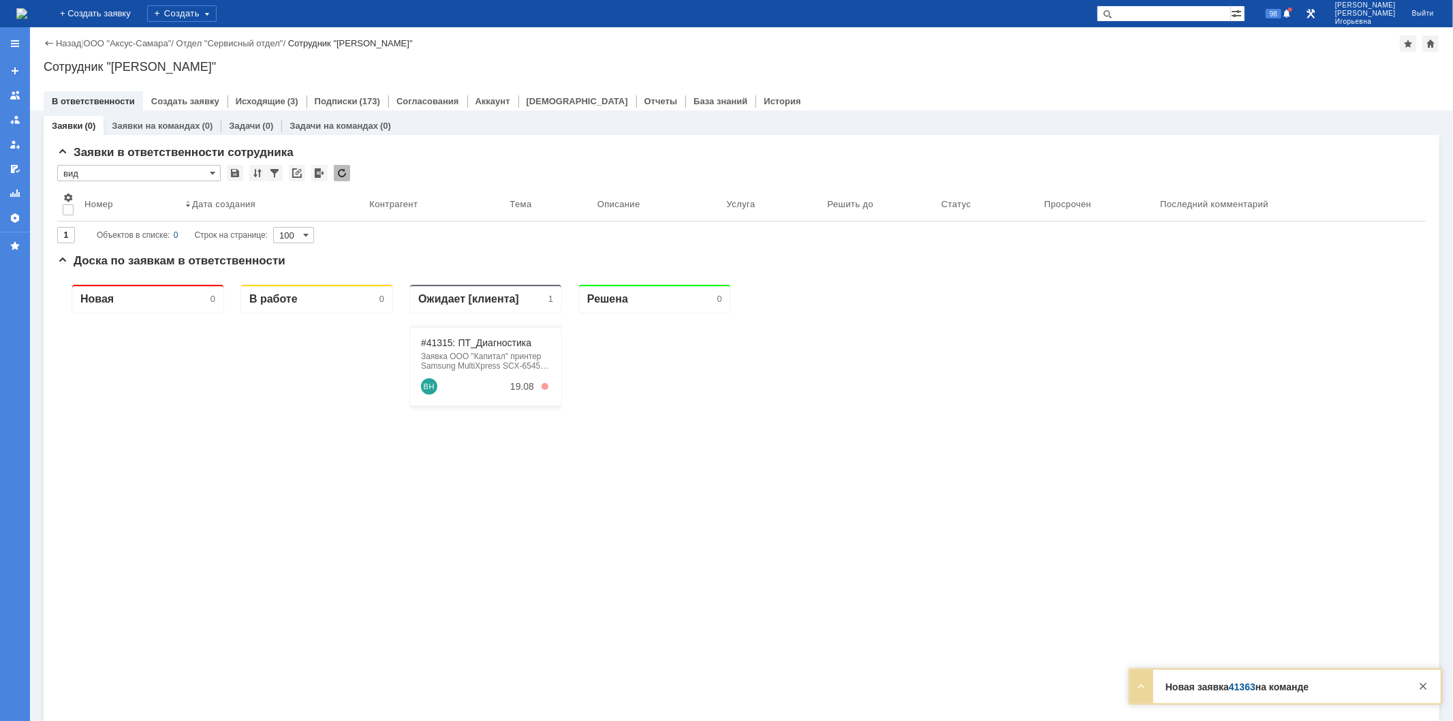
click at [1173, 9] on input "text" at bounding box center [1164, 13] width 134 height 16
type input "41363"
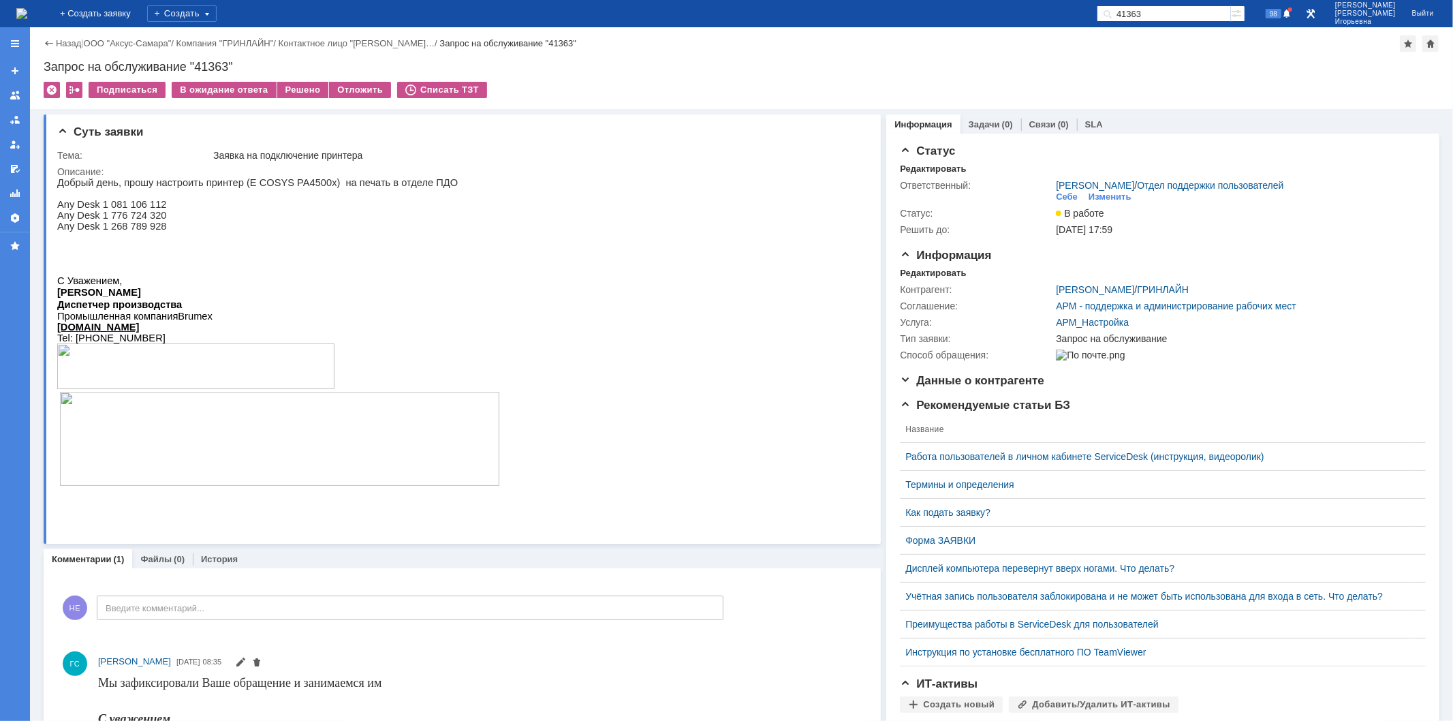
click at [27, 14] on img at bounding box center [21, 13] width 11 height 11
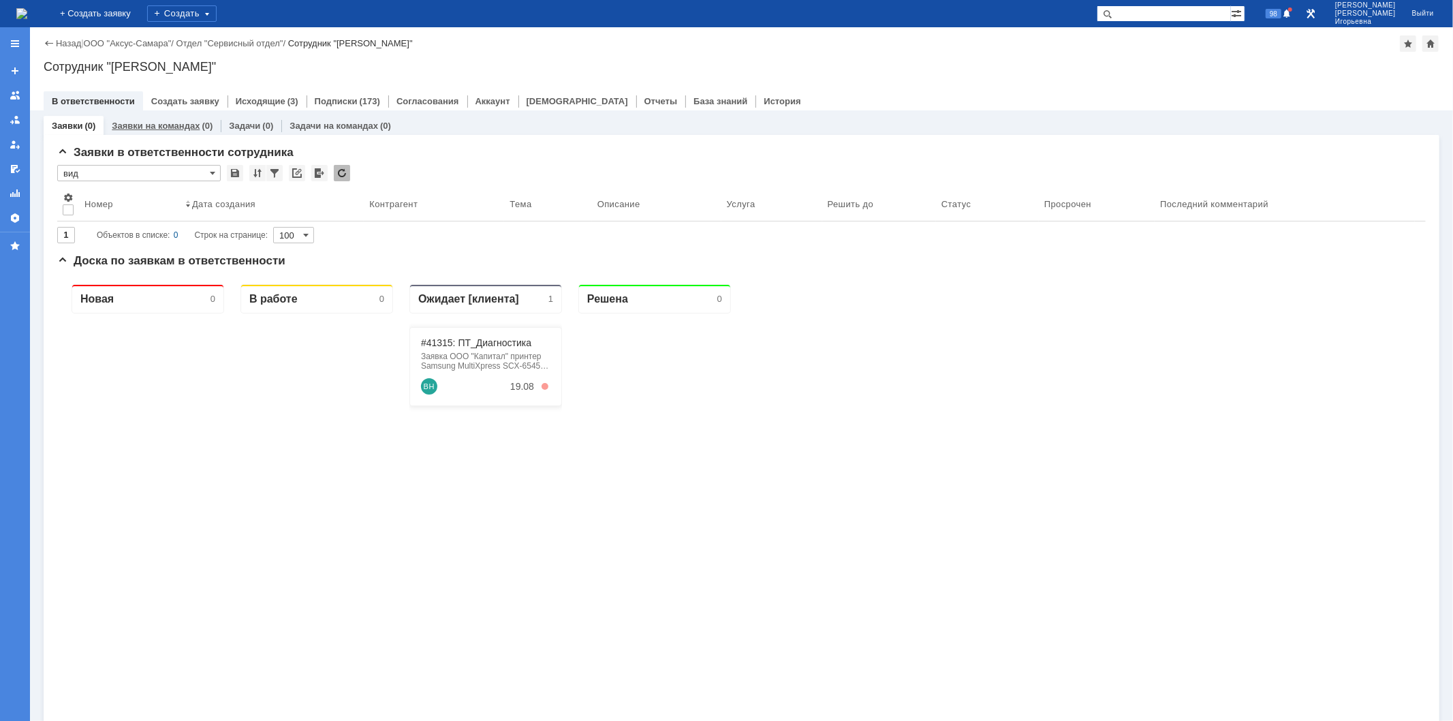
click at [166, 121] on link "Заявки на командах" at bounding box center [156, 126] width 88 height 10
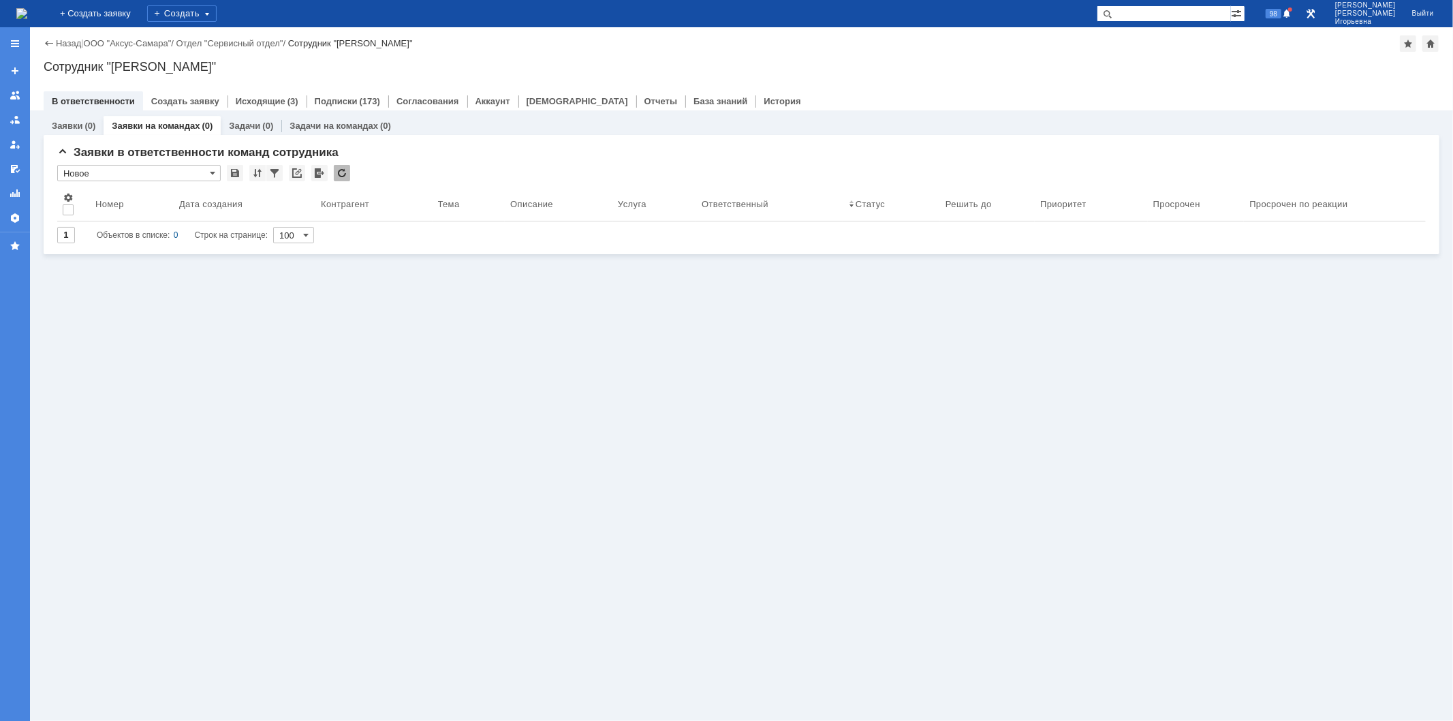
click at [1177, 8] on input "text" at bounding box center [1164, 13] width 134 height 16
paste input "41364"
type input "41364"
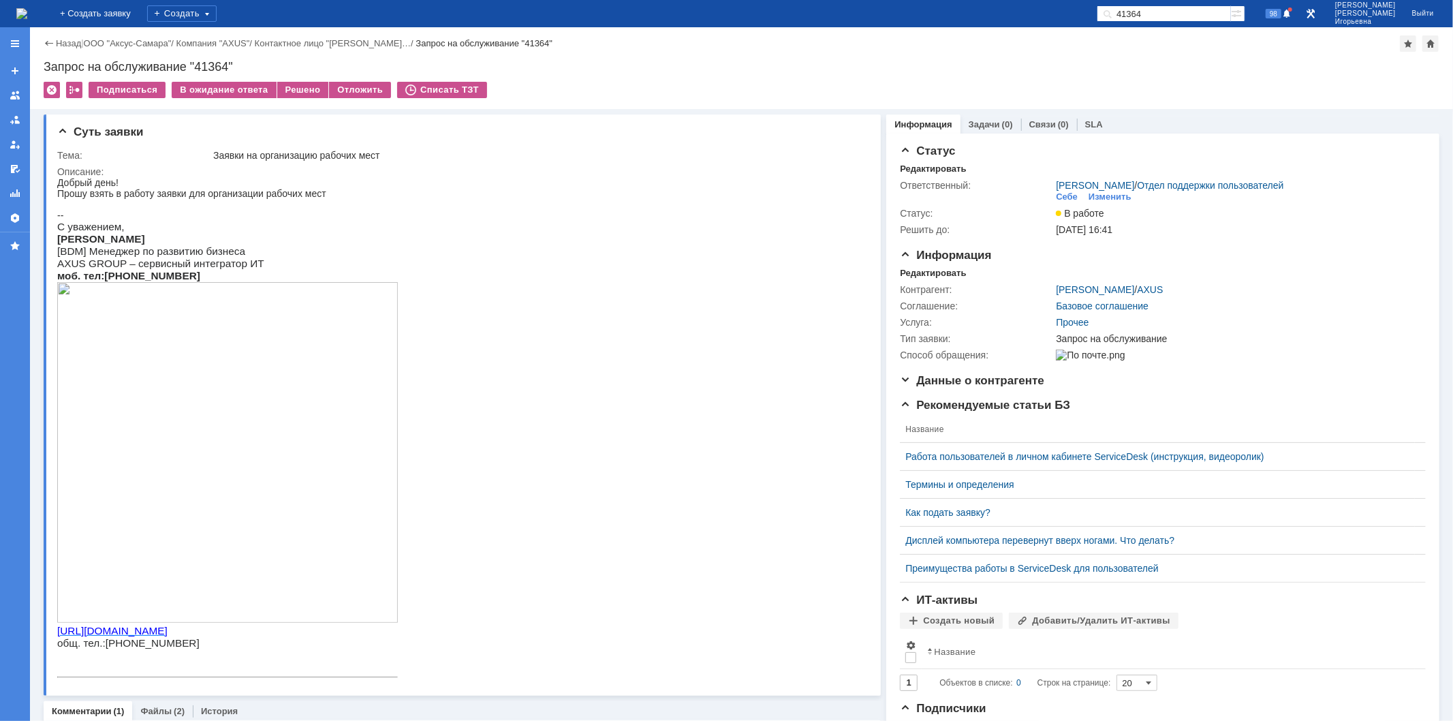
click at [27, 19] on img at bounding box center [21, 13] width 11 height 11
